Goal: Find specific page/section: Find specific page/section

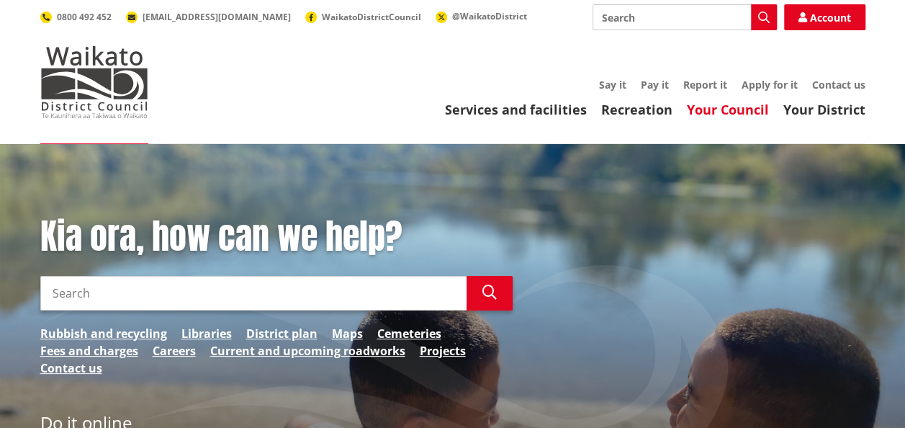
click at [698, 109] on link "Your Council" at bounding box center [728, 109] width 82 height 17
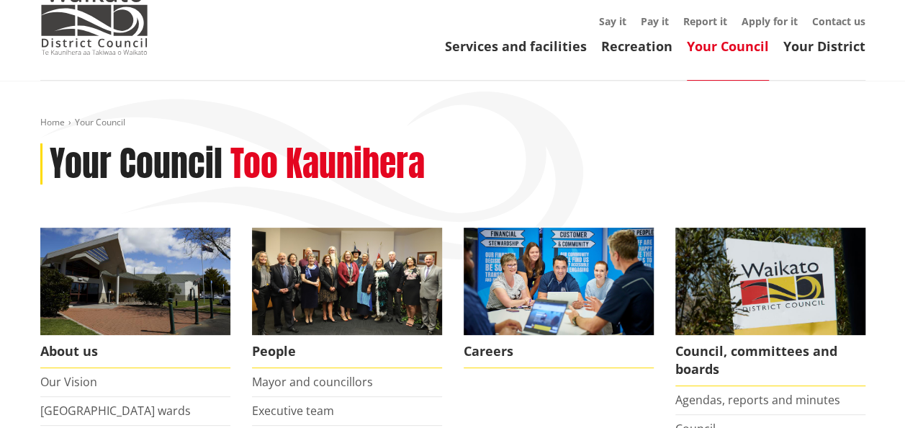
scroll to position [144, 0]
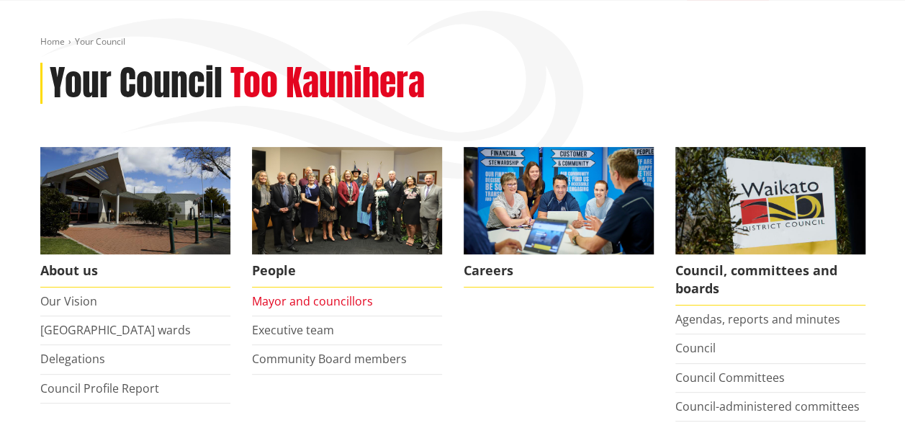
click at [295, 298] on link "Mayor and councillors" at bounding box center [312, 301] width 121 height 16
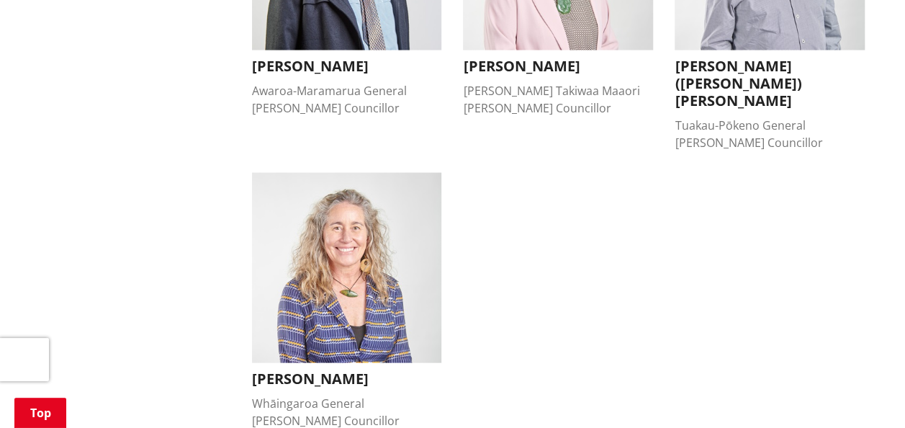
scroll to position [1225, 0]
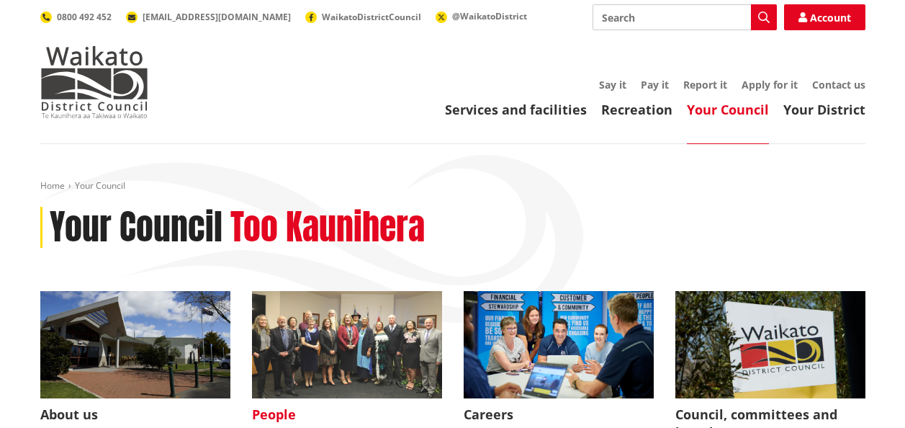
scroll to position [144, 0]
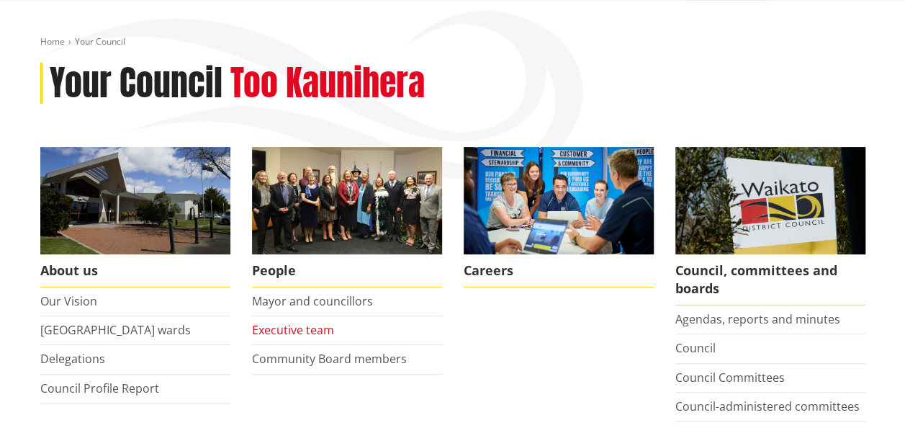
click at [287, 323] on link "Executive team" at bounding box center [293, 330] width 82 height 16
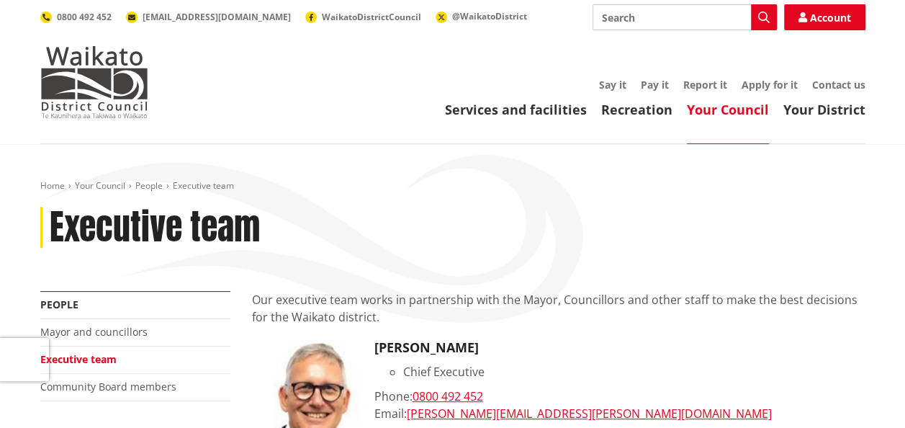
scroll to position [360, 0]
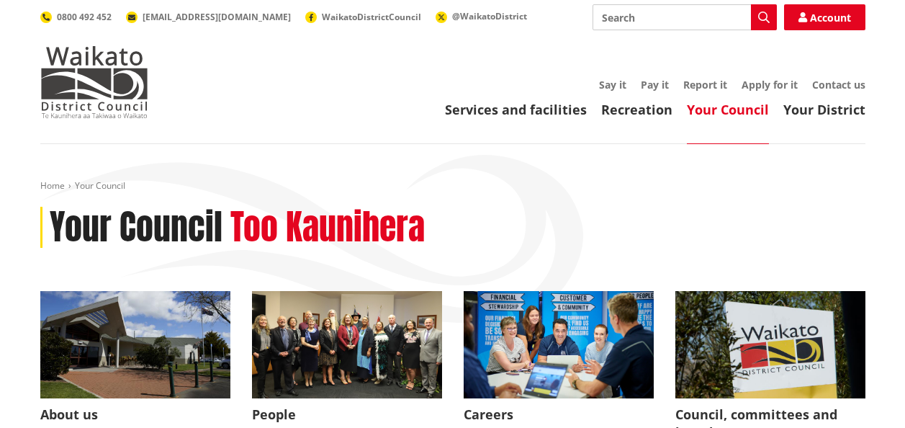
scroll to position [144, 0]
